Goal: Find specific page/section: Find specific page/section

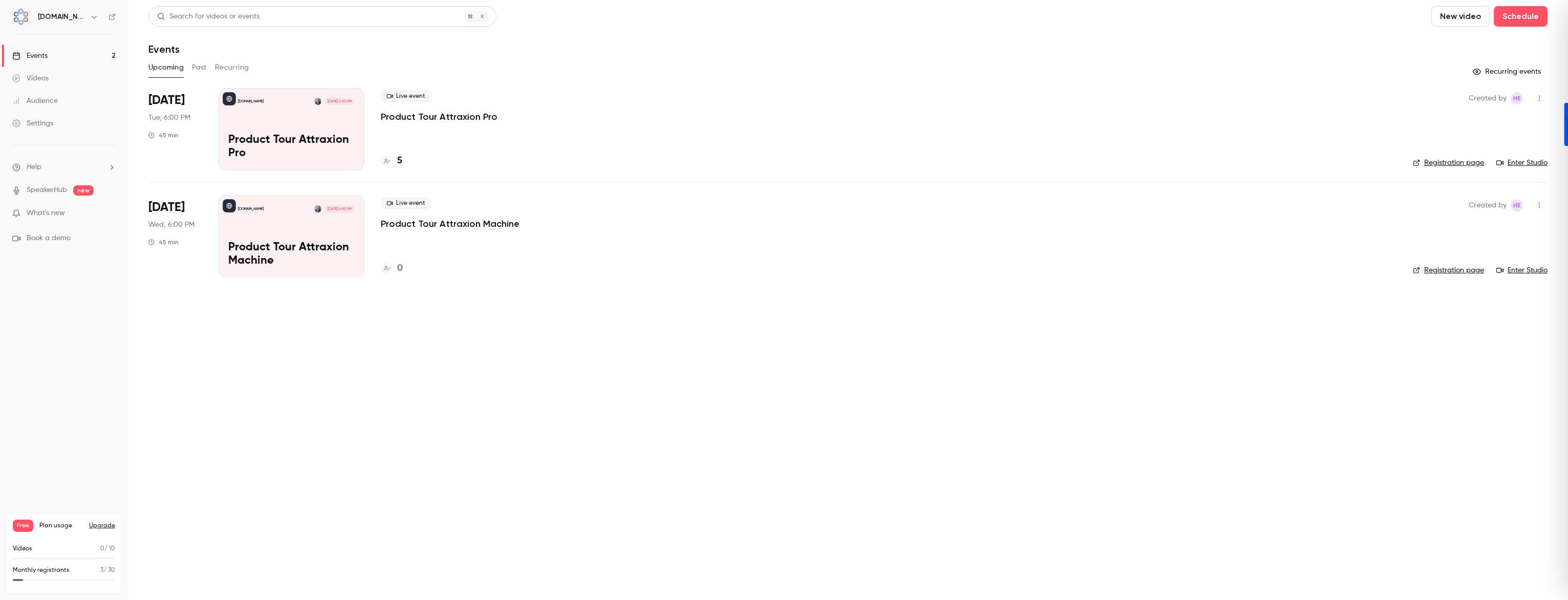
click at [320, 127] on div "[DOMAIN_NAME] [DATE] 6:00 PM Product Tour Attraxion Pro" at bounding box center [291, 128] width 146 height 82
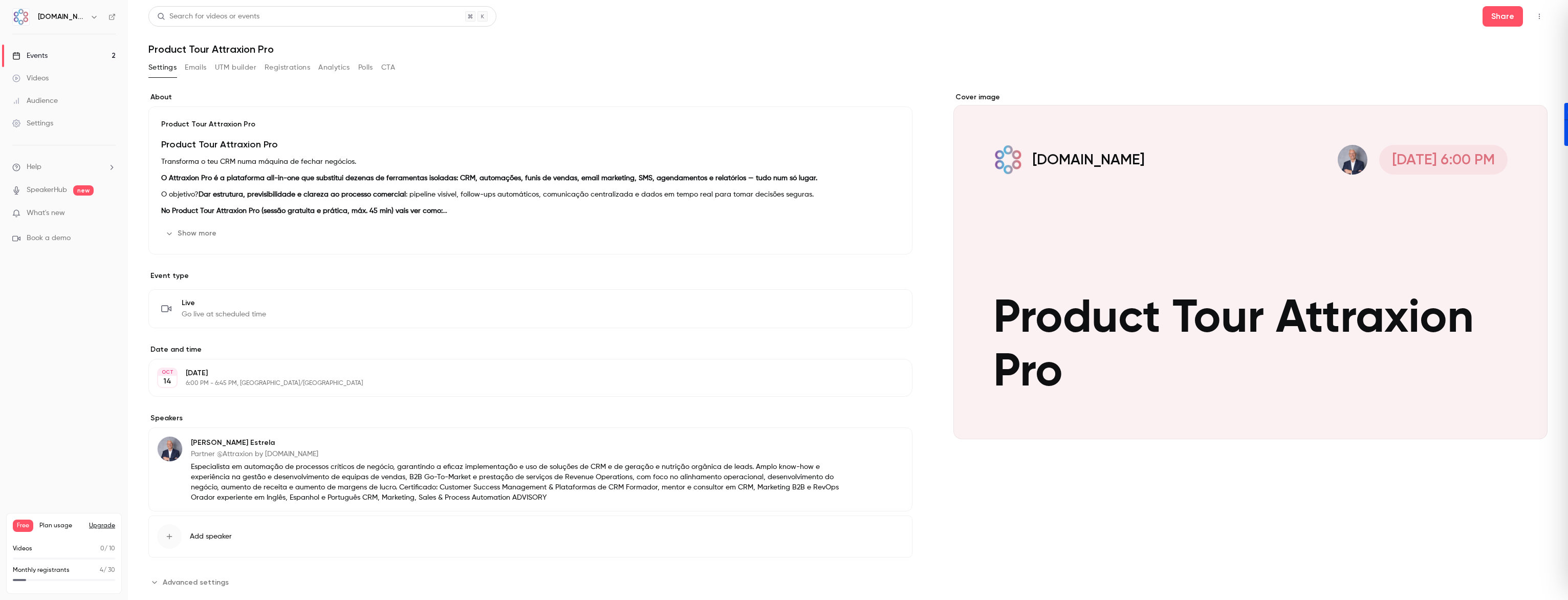
click at [47, 55] on div "Events" at bounding box center [30, 56] width 35 height 11
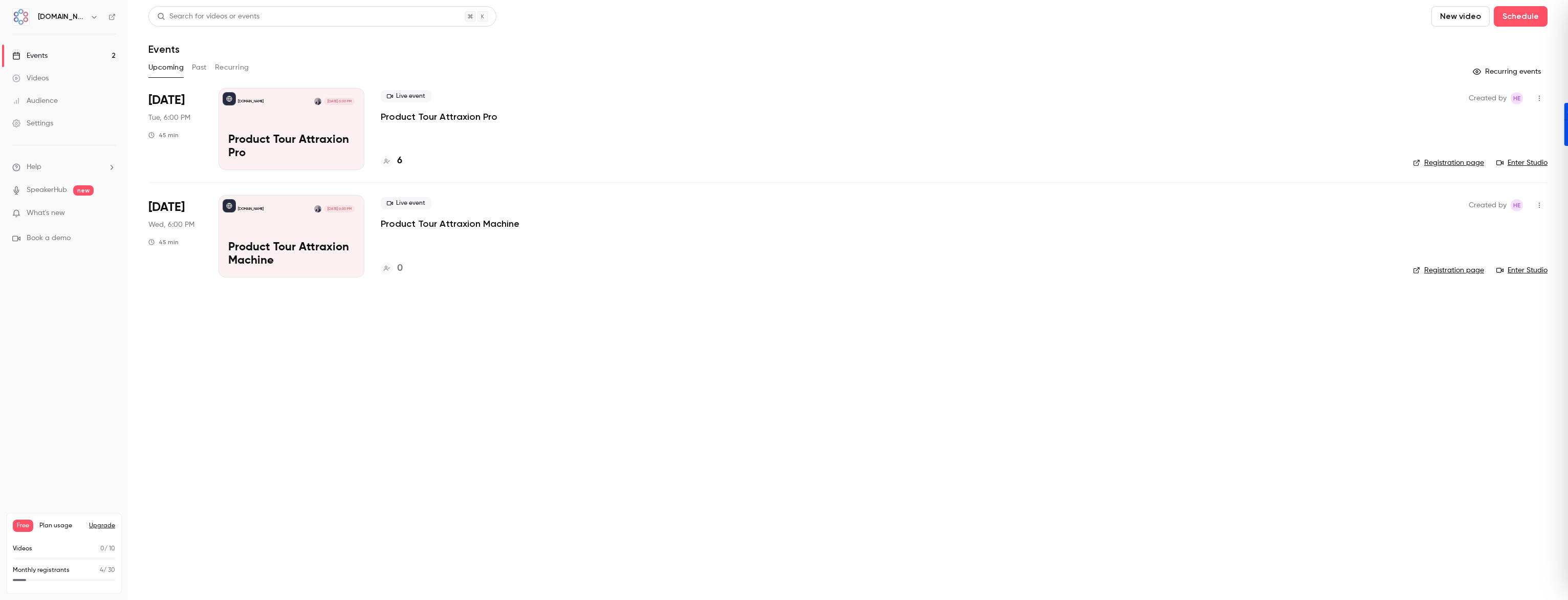
click at [38, 102] on div "Audience" at bounding box center [35, 101] width 45 height 11
